Goal: Find specific page/section: Find specific page/section

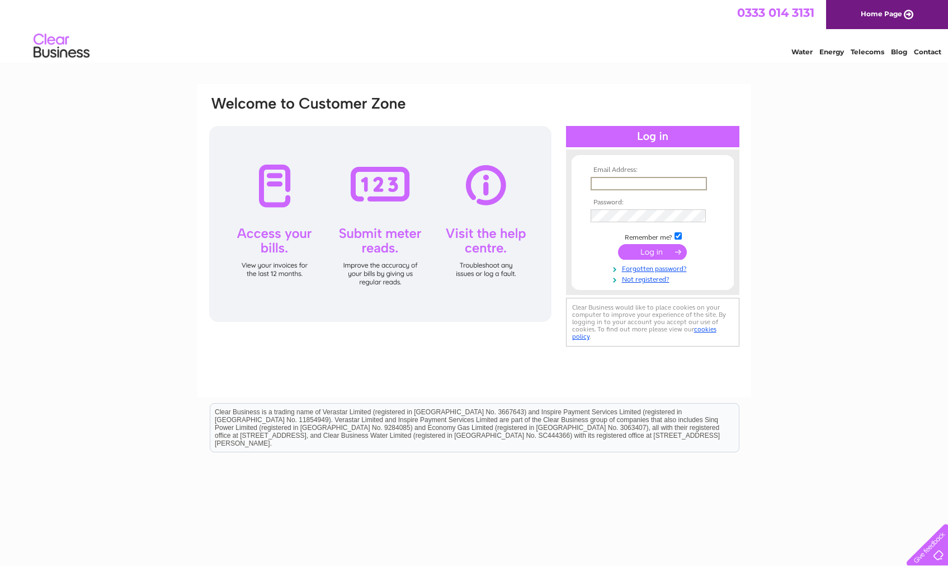
type input "info@dicks-edinburgh.co.uk"
click at [652, 251] on input "submit" at bounding box center [652, 252] width 69 height 16
click at [662, 253] on input "submit" at bounding box center [652, 252] width 69 height 16
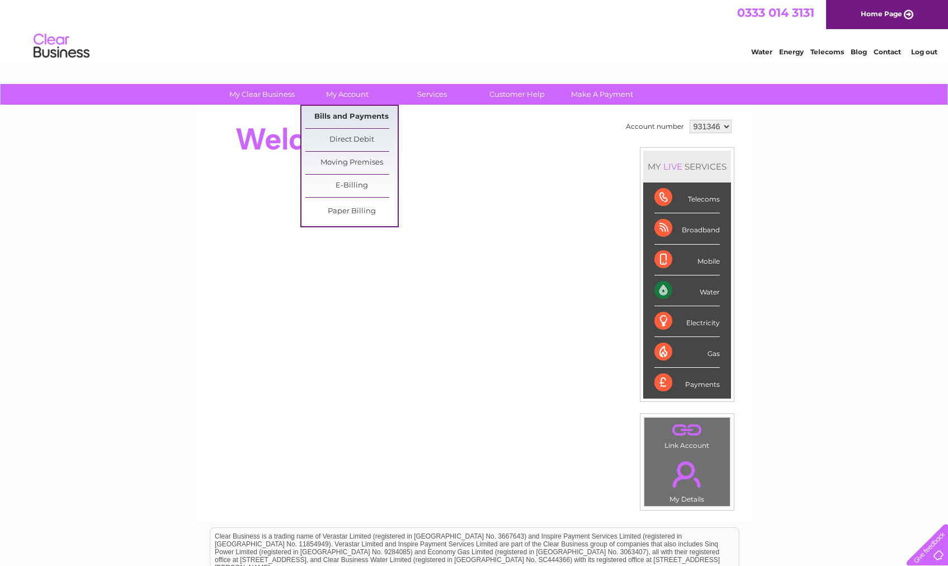
click at [345, 111] on link "Bills and Payments" at bounding box center [351, 117] width 92 height 22
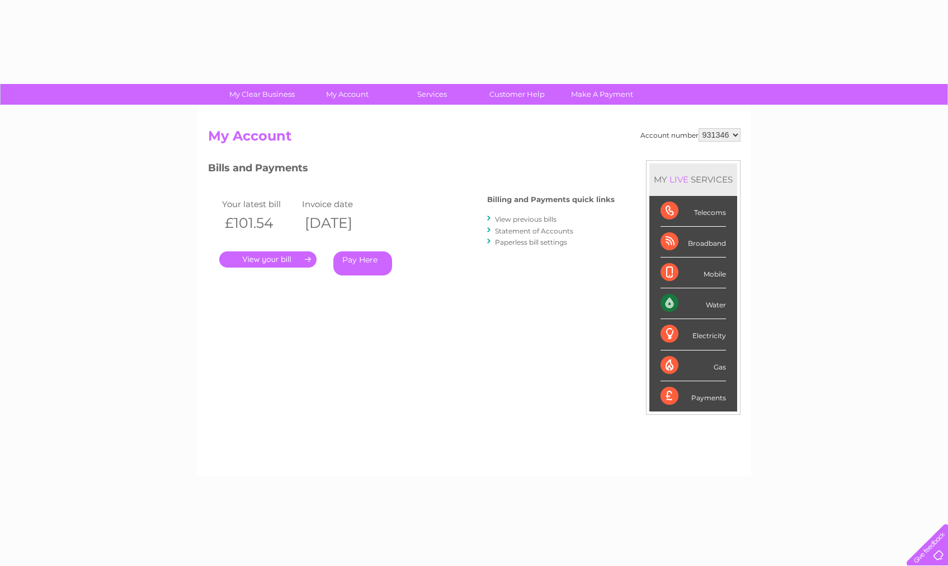
click at [343, 94] on link "My Account" at bounding box center [347, 94] width 92 height 21
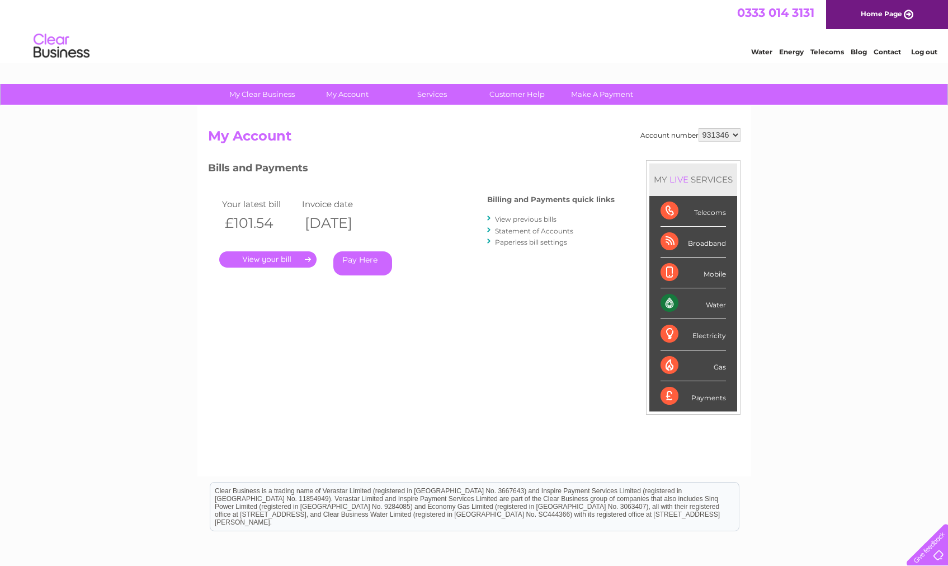
click at [269, 260] on link "." at bounding box center [267, 259] width 97 height 16
click at [510, 92] on link "Customer Help" at bounding box center [517, 94] width 92 height 21
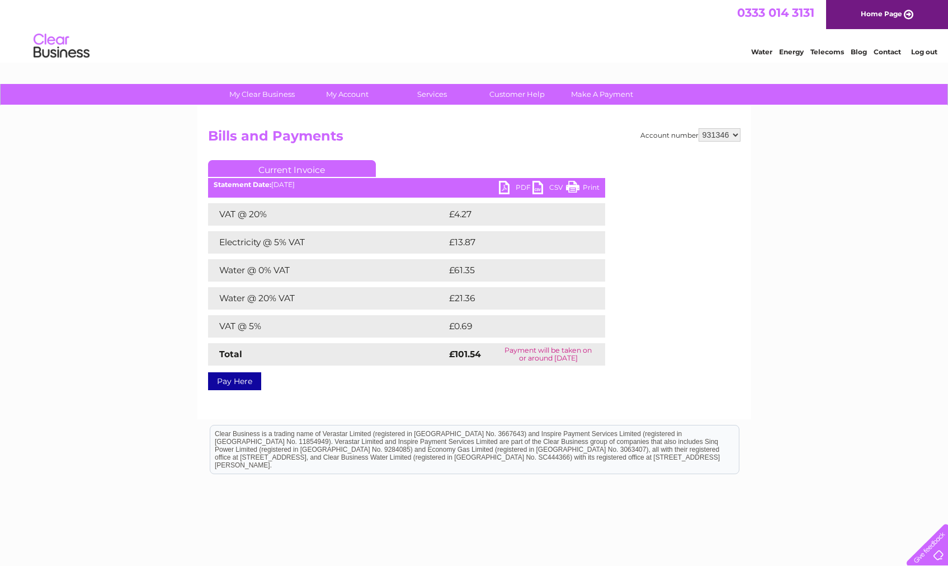
click at [455, 138] on h2 "Bills and Payments" at bounding box center [474, 138] width 533 height 21
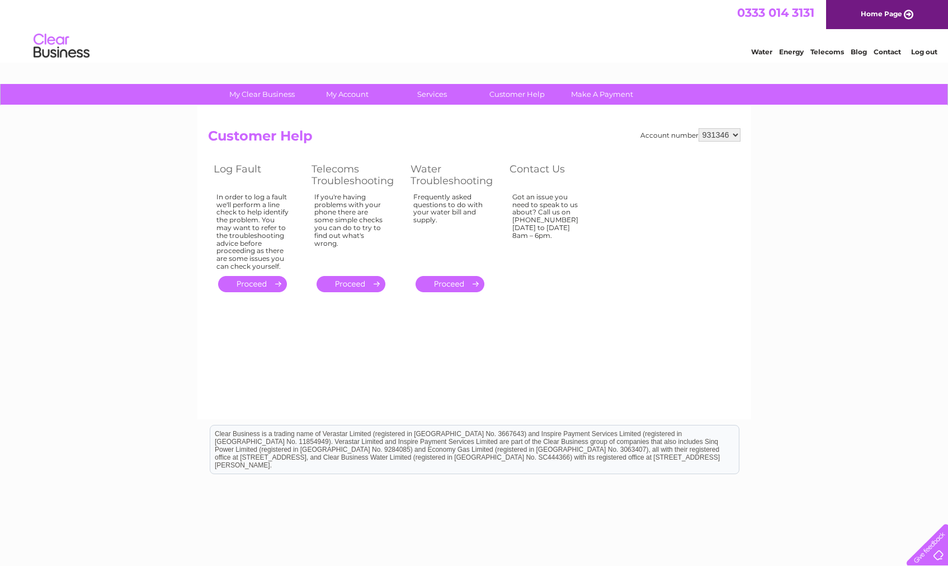
click at [888, 51] on link "Contact" at bounding box center [887, 52] width 27 height 8
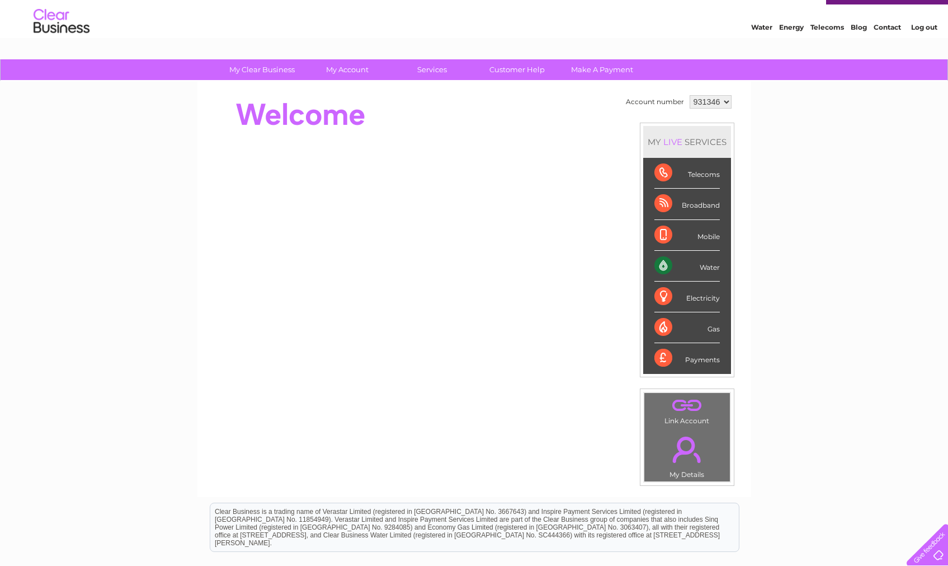
scroll to position [23, 0]
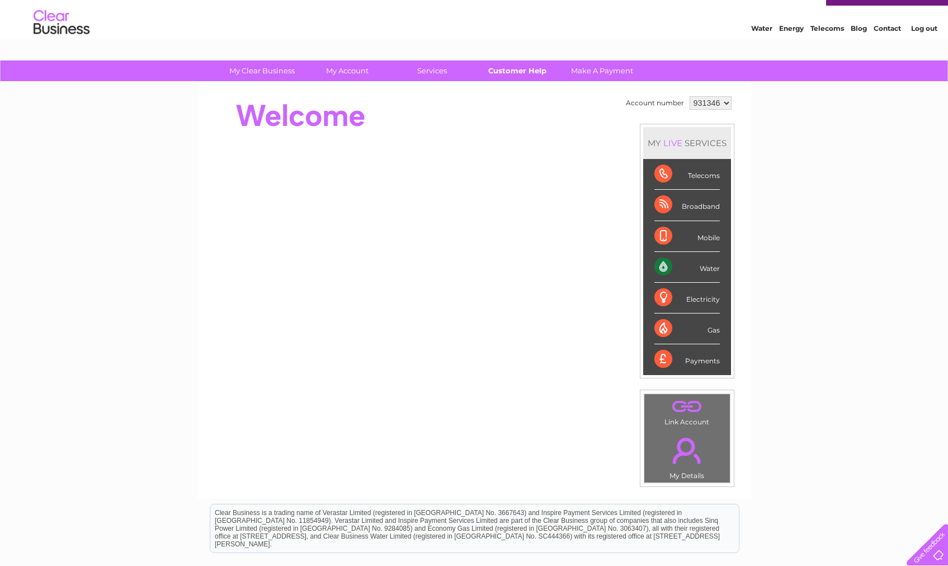
click at [527, 67] on link "Customer Help" at bounding box center [517, 70] width 92 height 21
